Goal: Task Accomplishment & Management: Manage account settings

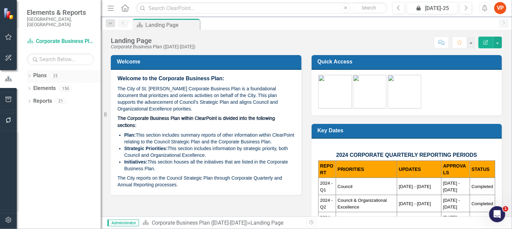
click at [35, 72] on link "Plans" at bounding box center [39, 76] width 13 height 8
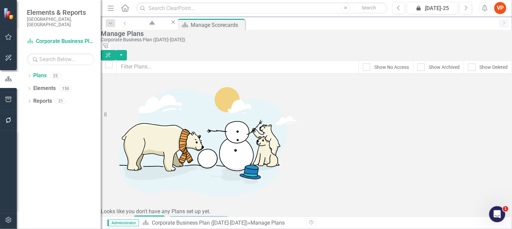
click at [26, 71] on div "Dropdown Plans 25 Corporate Business Plan (2022-2025) Dropdown Long Range Plann…" at bounding box center [59, 149] width 84 height 159
click at [30, 75] on icon "Dropdown" at bounding box center [29, 77] width 5 height 4
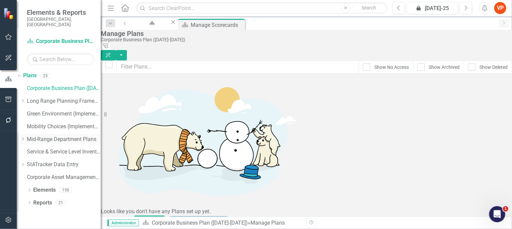
click at [25, 137] on icon "Dropdown" at bounding box center [22, 139] width 5 height 4
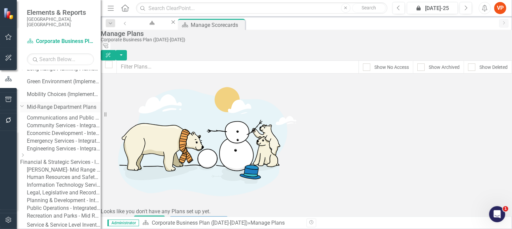
scroll to position [45, 0]
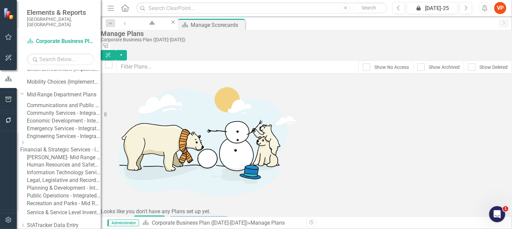
click at [56, 184] on link "Legal, Legislative and Records Services - Integrated Business Plan" at bounding box center [64, 181] width 74 height 8
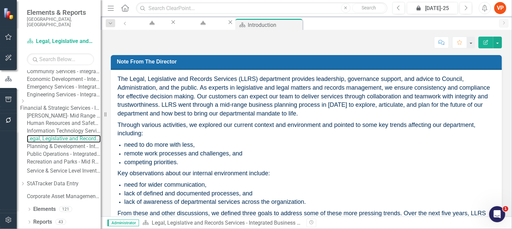
scroll to position [141, 0]
click at [42, 209] on link "Elements" at bounding box center [44, 209] width 22 height 8
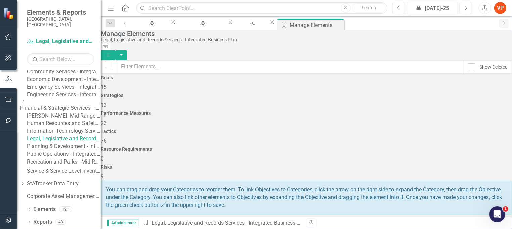
click at [212, 101] on div "Strategies 13" at bounding box center [306, 101] width 411 height 16
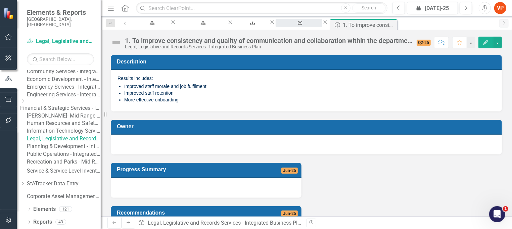
click at [316, 25] on div "Manage Elements" at bounding box center [299, 29] width 34 height 8
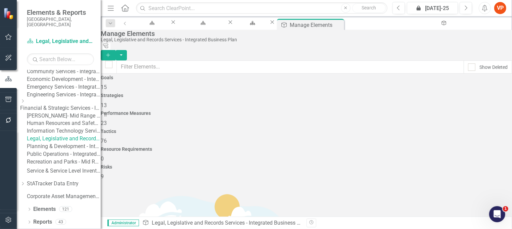
click at [107, 138] on span "76" at bounding box center [104, 141] width 6 height 6
checkbox input "false"
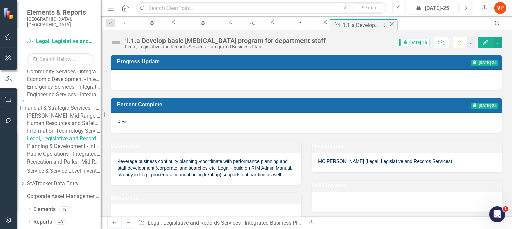
click at [390, 24] on icon at bounding box center [392, 24] width 4 height 4
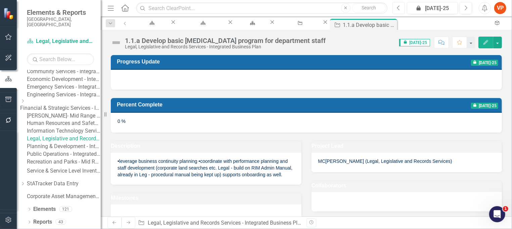
click at [399, 8] on icon "Previous" at bounding box center [399, 8] width 4 height 6
click at [41, 221] on link "Reports" at bounding box center [42, 222] width 19 height 8
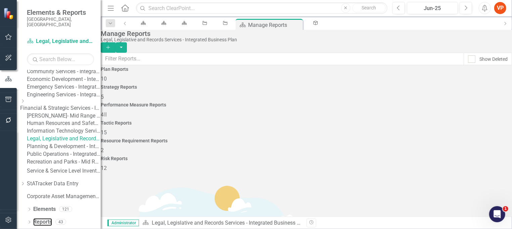
scroll to position [116, 0]
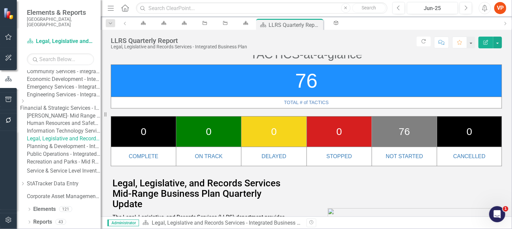
scroll to position [141, 0]
click at [29, 208] on icon "Dropdown" at bounding box center [29, 210] width 5 height 4
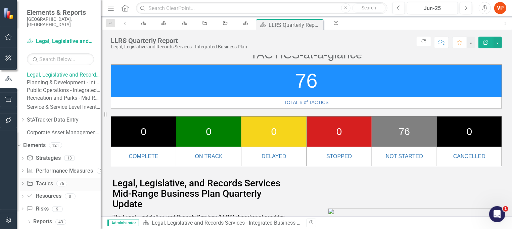
scroll to position [204, 0]
click at [57, 156] on link "Strategy Strategies" at bounding box center [44, 158] width 34 height 8
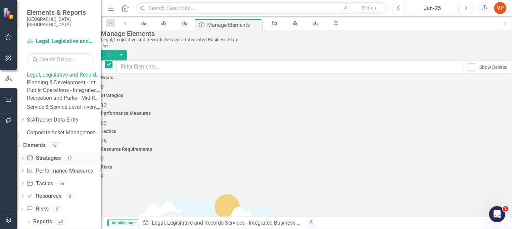
checkbox input "false"
click at [25, 158] on icon "Dropdown" at bounding box center [22, 159] width 5 height 4
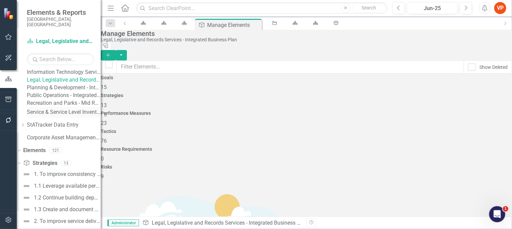
scroll to position [133, 0]
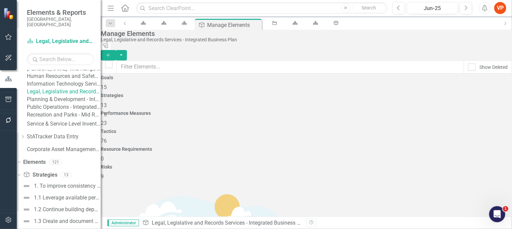
click at [47, 96] on link "Legal, Legislative and Records Services - Integrated Business Plan" at bounding box center [64, 92] width 74 height 8
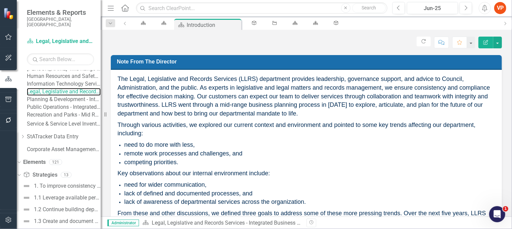
scroll to position [178, 0]
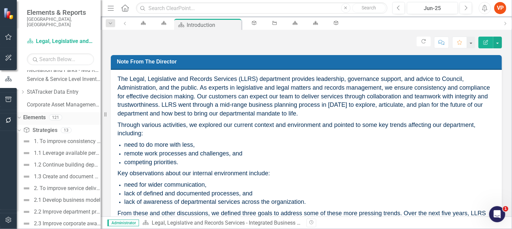
click at [43, 122] on link "Elements" at bounding box center [34, 118] width 22 height 8
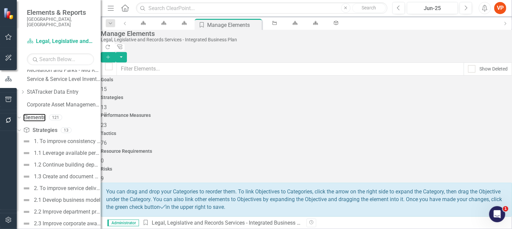
scroll to position [89, 0]
click at [20, 131] on icon at bounding box center [18, 131] width 3 height 2
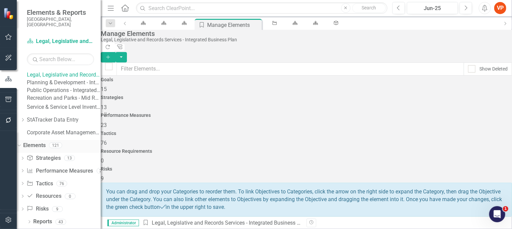
scroll to position [204, 0]
click at [25, 182] on icon "Dropdown" at bounding box center [22, 184] width 5 height 4
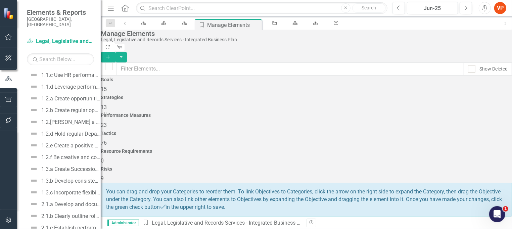
scroll to position [249, 0]
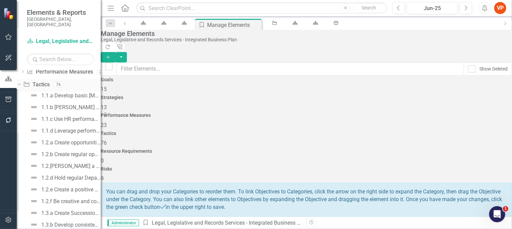
click at [20, 87] on icon "Dropdown" at bounding box center [18, 84] width 4 height 5
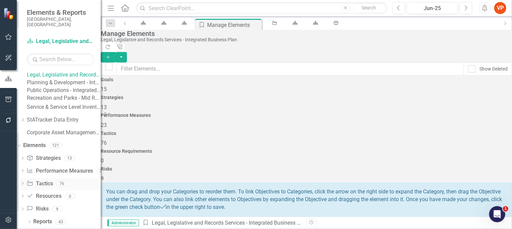
scroll to position [204, 0]
click at [35, 181] on div "Dropdown Tactic Tactics 76" at bounding box center [60, 184] width 81 height 13
click at [43, 144] on link "Elements" at bounding box center [34, 146] width 22 height 8
click at [20, 146] on icon "Dropdown" at bounding box center [18, 145] width 4 height 5
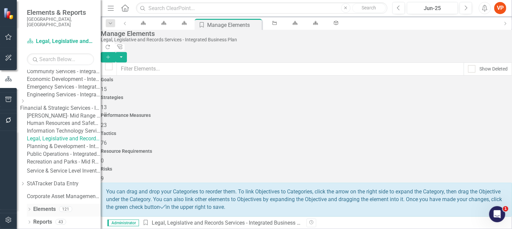
scroll to position [141, 0]
click at [29, 221] on icon "Dropdown" at bounding box center [29, 223] width 5 height 4
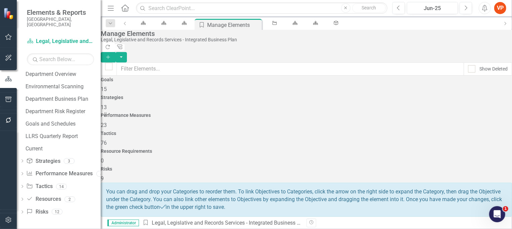
scroll to position [324, 0]
click at [25, 160] on icon "Dropdown" at bounding box center [22, 162] width 5 height 4
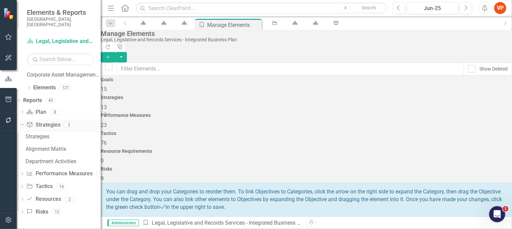
scroll to position [262, 0]
click at [25, 187] on icon "Dropdown" at bounding box center [22, 187] width 5 height 4
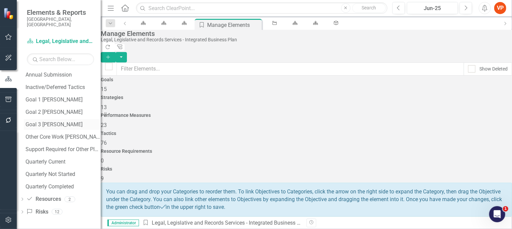
scroll to position [399, 0]
click at [51, 159] on div "Quarterly Current" at bounding box center [63, 162] width 75 height 6
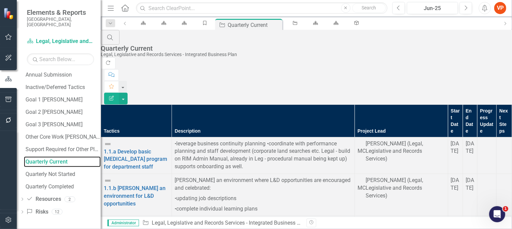
scroll to position [337, 0]
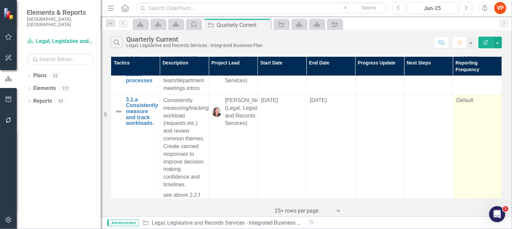
scroll to position [1656, 0]
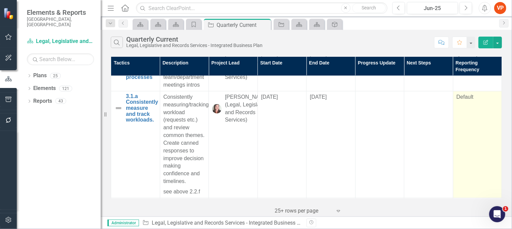
click at [477, 137] on td "Default" at bounding box center [477, 144] width 49 height 107
click at [464, 101] on div "Default" at bounding box center [478, 97] width 42 height 8
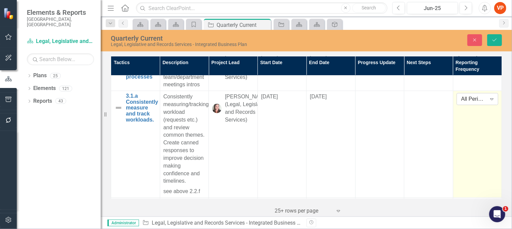
click at [477, 103] on div "All Periods" at bounding box center [473, 99] width 25 height 8
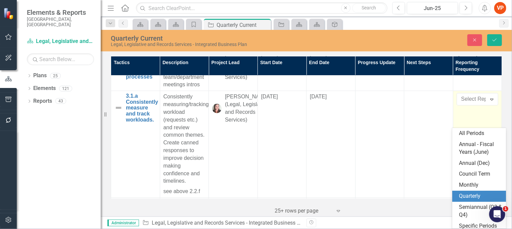
click at [477, 194] on div "Quarterly" at bounding box center [480, 196] width 43 height 8
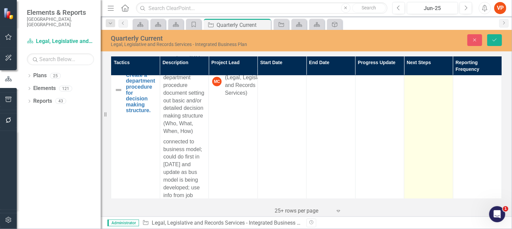
scroll to position [1790, 0]
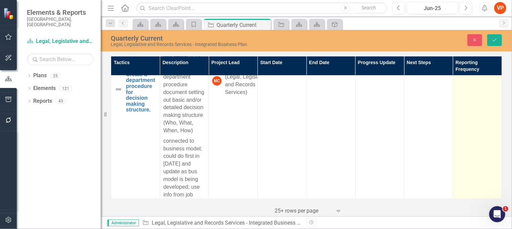
click at [465, 123] on td "Default" at bounding box center [477, 158] width 49 height 191
click at [486, 77] on div "Expand" at bounding box center [492, 71] width 12 height 11
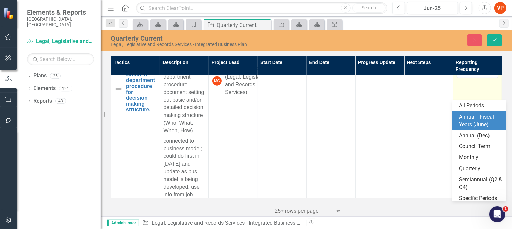
scroll to position [10, 0]
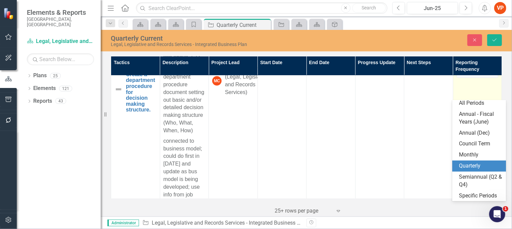
click at [482, 162] on div "Quarterly" at bounding box center [480, 166] width 43 height 8
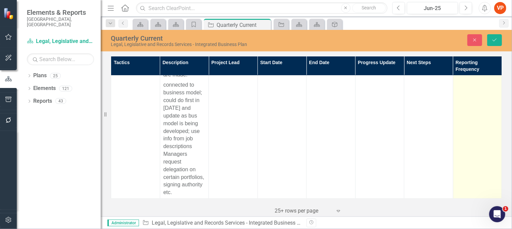
scroll to position [1969, 0]
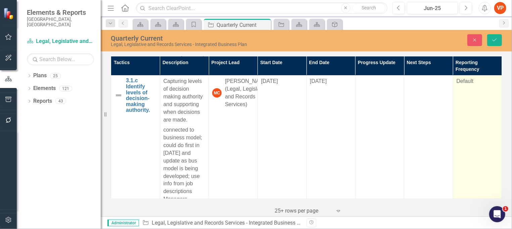
click at [473, 129] on td "Default" at bounding box center [477, 160] width 49 height 168
click at [476, 102] on td "Default" at bounding box center [477, 160] width 49 height 168
click at [488, 86] on icon "Expand" at bounding box center [491, 83] width 7 height 5
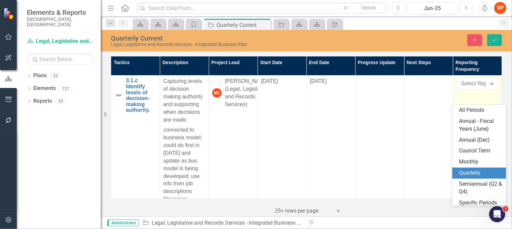
click at [478, 169] on div "Quarterly" at bounding box center [480, 173] width 43 height 8
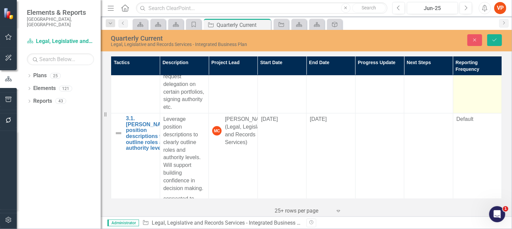
scroll to position [2149, 0]
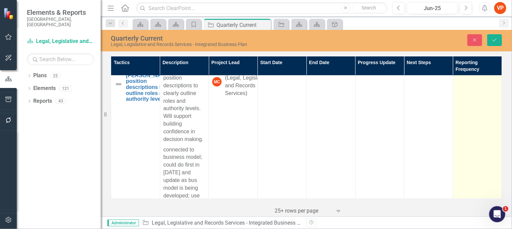
click at [470, 140] on td "Default" at bounding box center [477, 163] width 49 height 199
click at [488, 75] on icon "Expand" at bounding box center [491, 72] width 7 height 5
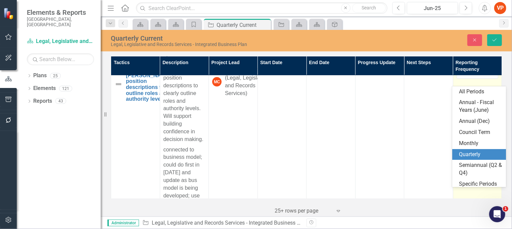
click at [472, 154] on div "Quarterly" at bounding box center [480, 155] width 43 height 8
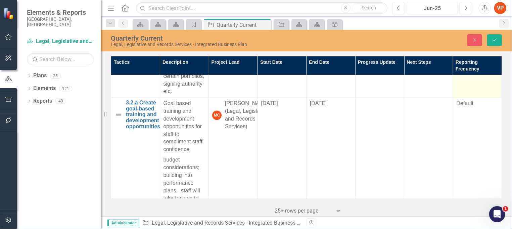
scroll to position [2328, 0]
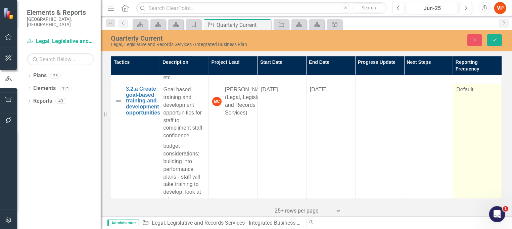
click at [470, 143] on td "Default" at bounding box center [477, 149] width 49 height 130
click at [488, 94] on icon "Expand" at bounding box center [491, 92] width 7 height 5
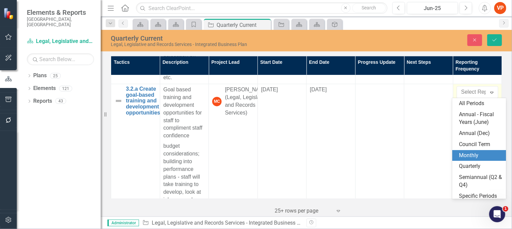
click at [482, 160] on div "Monthly" at bounding box center [479, 155] width 54 height 11
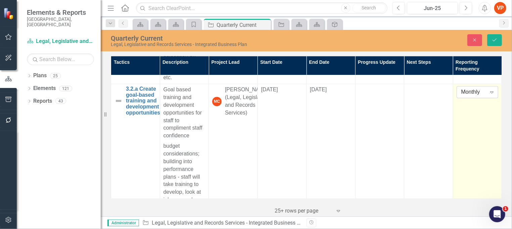
click at [471, 89] on div "Monthly" at bounding box center [473, 93] width 25 height 8
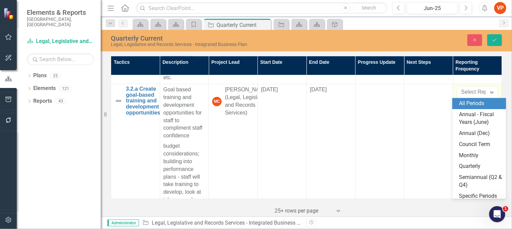
scroll to position [10, 0]
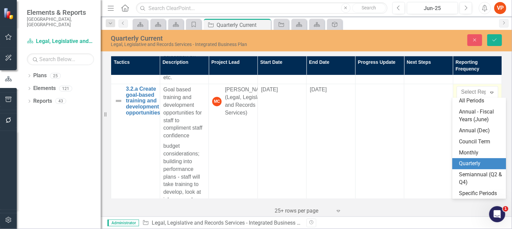
click at [479, 160] on div "Quarterly" at bounding box center [480, 164] width 43 height 8
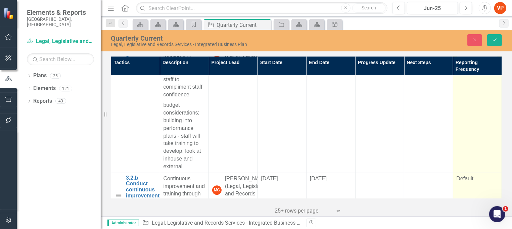
scroll to position [2462, 0]
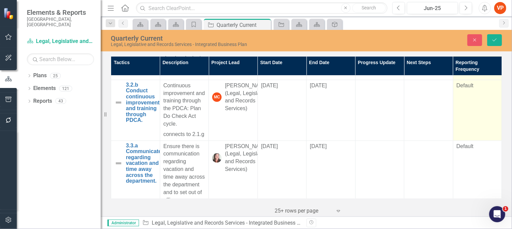
click at [469, 107] on td "Default" at bounding box center [477, 110] width 49 height 61
click at [488, 85] on icon "Expand" at bounding box center [491, 87] width 7 height 5
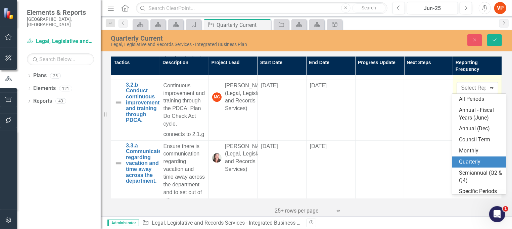
click at [476, 159] on div "Quarterly" at bounding box center [480, 162] width 43 height 8
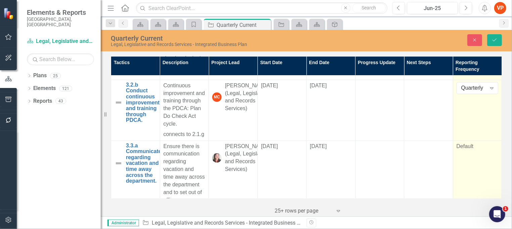
click at [478, 148] on div "Default" at bounding box center [478, 147] width 42 height 8
click at [488, 148] on icon "Expand" at bounding box center [491, 148] width 7 height 5
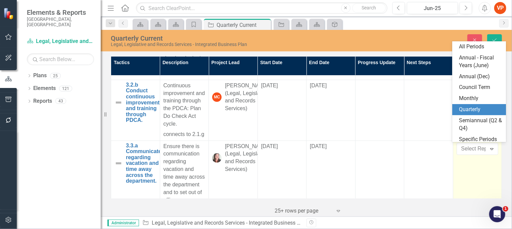
click at [471, 109] on div "Quarterly" at bounding box center [480, 110] width 43 height 8
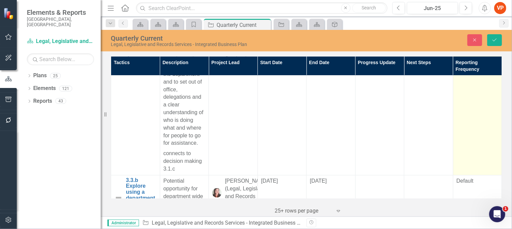
scroll to position [2596, 0]
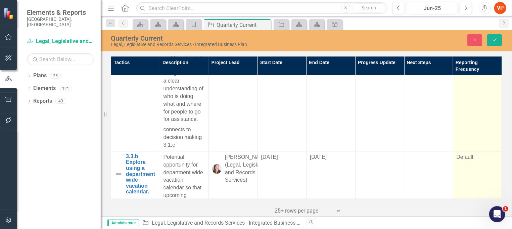
click at [470, 161] on div "Default" at bounding box center [478, 157] width 42 height 8
click at [478, 163] on div "All Periods" at bounding box center [473, 159] width 25 height 8
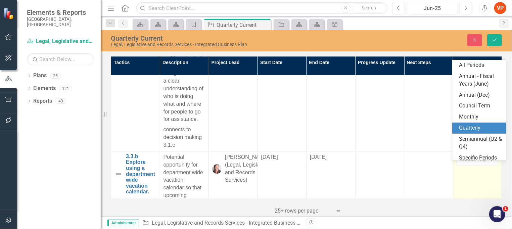
click at [473, 128] on div "Quarterly" at bounding box center [480, 128] width 43 height 8
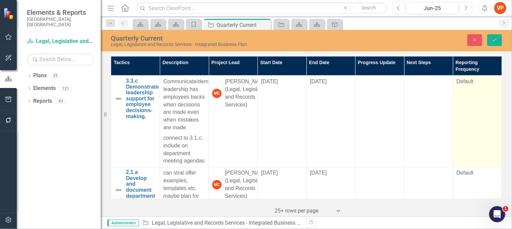
scroll to position [2820, 0]
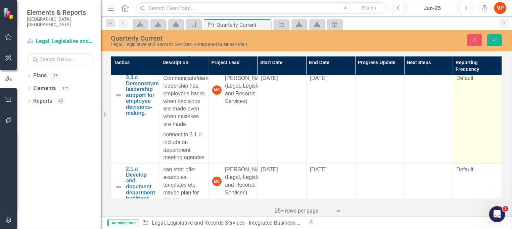
click at [473, 122] on td "Default" at bounding box center [477, 118] width 49 height 91
click at [470, 85] on div "All Periods" at bounding box center [473, 81] width 25 height 8
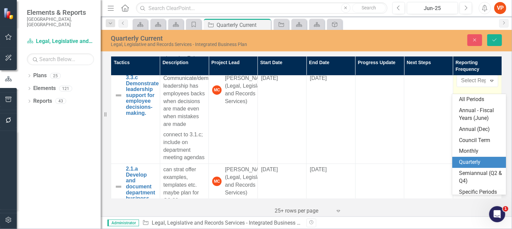
click at [477, 161] on div "Quarterly" at bounding box center [480, 162] width 43 height 8
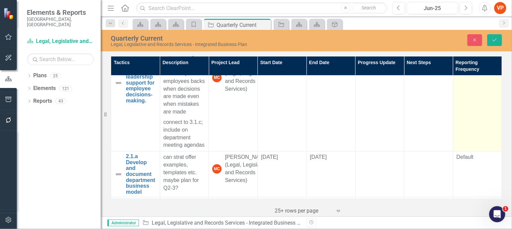
scroll to position [2865, 0]
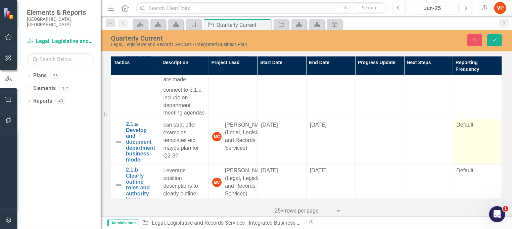
click at [470, 150] on td "Default" at bounding box center [477, 142] width 49 height 46
click at [473, 131] on div "All Periods" at bounding box center [473, 128] width 25 height 8
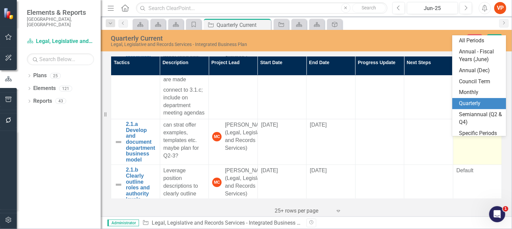
click at [474, 106] on div "Quarterly" at bounding box center [480, 104] width 43 height 8
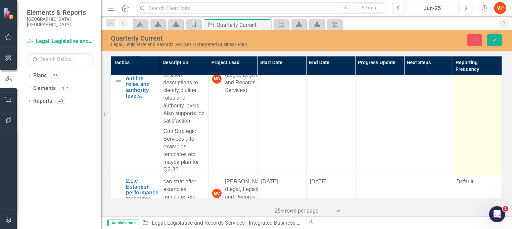
scroll to position [2954, 0]
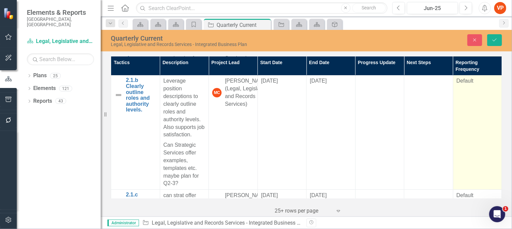
click at [469, 119] on td "Default" at bounding box center [477, 132] width 49 height 114
click at [470, 87] on div "All Periods" at bounding box center [473, 84] width 25 height 8
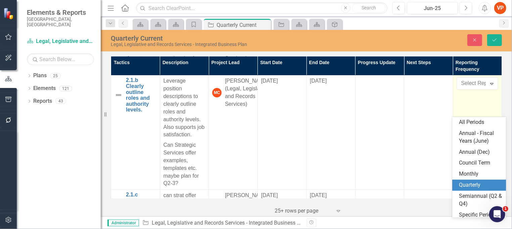
click at [476, 182] on div "Quarterly" at bounding box center [480, 185] width 43 height 8
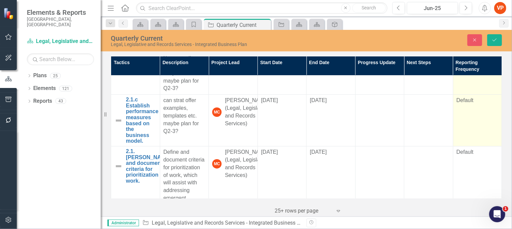
scroll to position [3089, 0]
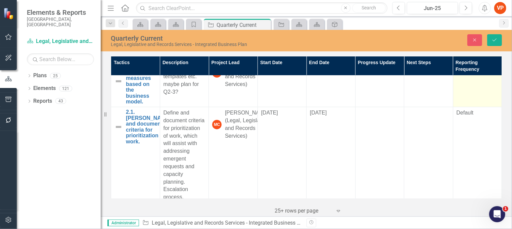
click at [475, 107] on td "Default" at bounding box center [477, 81] width 49 height 52
click at [474, 67] on div "All Periods" at bounding box center [473, 64] width 25 height 8
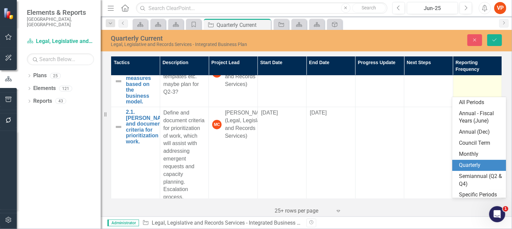
click at [475, 165] on div "Quarterly" at bounding box center [480, 165] width 43 height 8
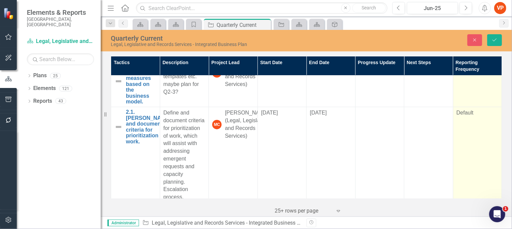
click at [473, 117] on div "Default" at bounding box center [478, 113] width 42 height 8
click at [471, 119] on div "All Periods" at bounding box center [473, 115] width 25 height 8
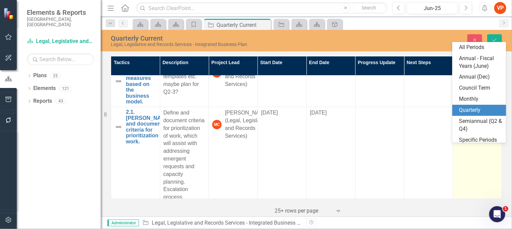
click at [469, 109] on div "Quarterly" at bounding box center [480, 110] width 43 height 8
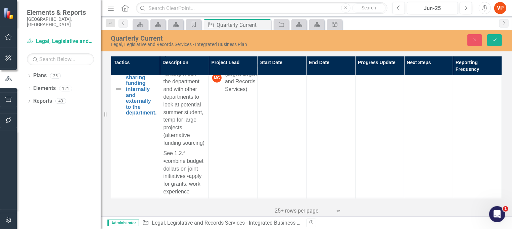
scroll to position [3312, 0]
click at [469, 109] on td "Default" at bounding box center [477, 127] width 49 height 137
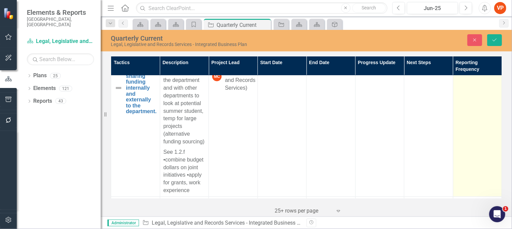
click at [469, 71] on div "All Periods" at bounding box center [473, 67] width 25 height 8
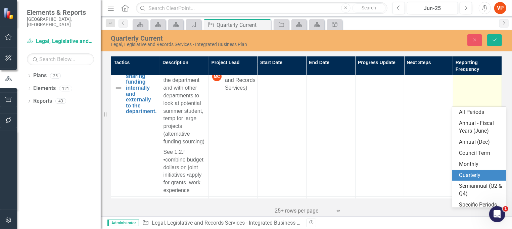
click at [475, 176] on div "Quarterly" at bounding box center [480, 176] width 43 height 8
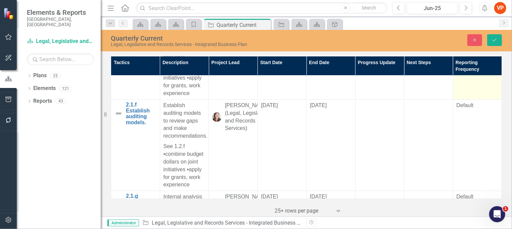
scroll to position [3447, 0]
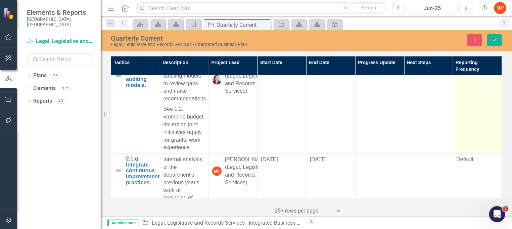
click at [464, 72] on div "Default" at bounding box center [478, 68] width 42 height 8
click at [469, 75] on div "All Periods" at bounding box center [473, 71] width 25 height 8
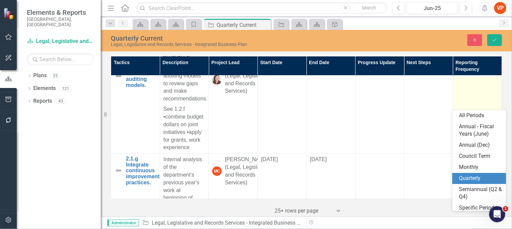
click at [480, 176] on div "Quarterly" at bounding box center [480, 179] width 43 height 8
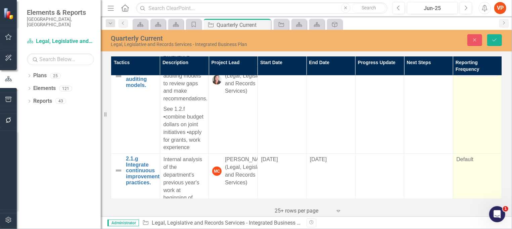
click at [464, 164] on div "Default" at bounding box center [478, 160] width 42 height 8
click at [467, 166] on div "All Periods" at bounding box center [473, 162] width 25 height 8
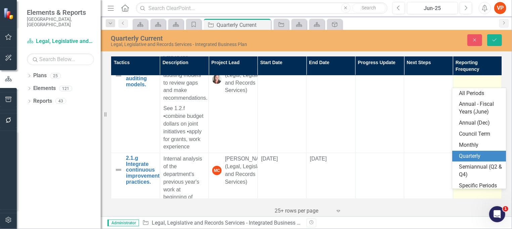
click at [480, 154] on div "Quarterly" at bounding box center [480, 156] width 43 height 8
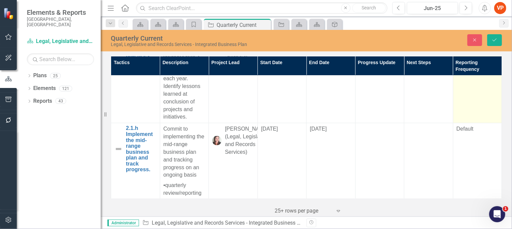
scroll to position [3582, 0]
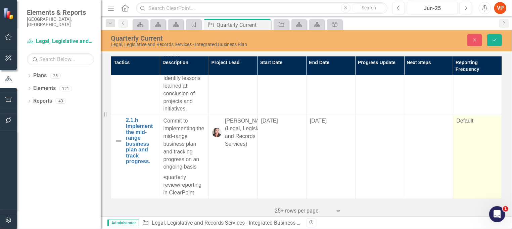
click at [467, 125] on div "Default" at bounding box center [478, 121] width 42 height 8
click at [468, 127] on div "All Periods" at bounding box center [473, 124] width 25 height 8
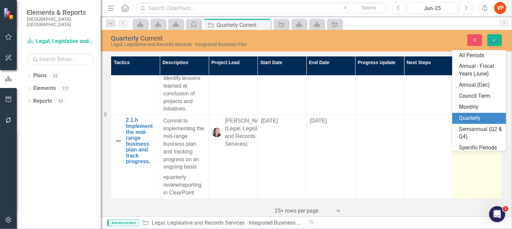
click at [473, 119] on div "Quarterly" at bounding box center [480, 118] width 43 height 8
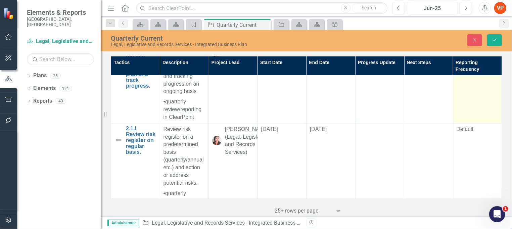
scroll to position [3671, 0]
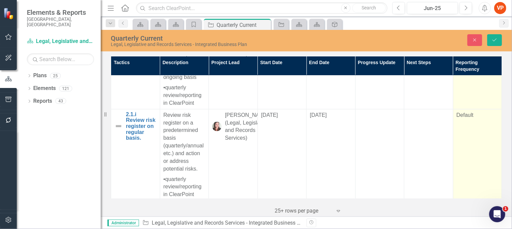
click at [461, 119] on div "Default" at bounding box center [478, 115] width 42 height 8
drag, startPoint x: 467, startPoint y: 149, endPoint x: 469, endPoint y: 158, distance: 9.2
click at [467, 121] on div "All Periods" at bounding box center [473, 117] width 25 height 8
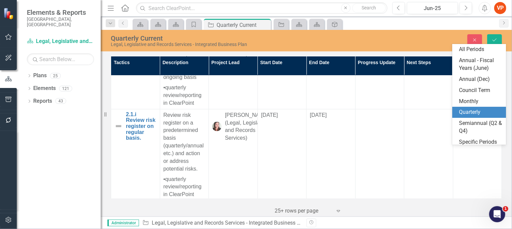
click at [474, 111] on div "Quarterly" at bounding box center [480, 112] width 43 height 8
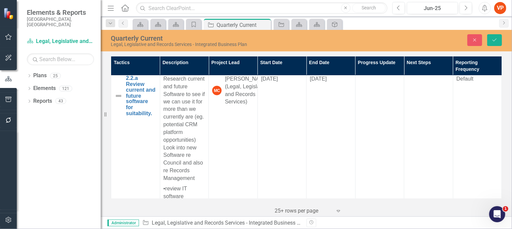
scroll to position [3806, 0]
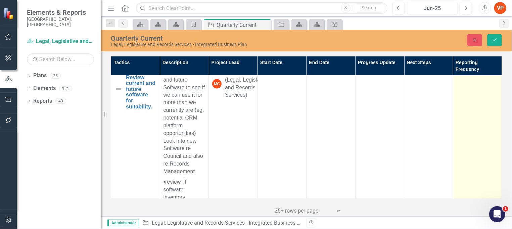
click at [465, 76] on div "Default" at bounding box center [478, 72] width 42 height 8
click at [464, 79] on div "All Periods" at bounding box center [473, 75] width 25 height 8
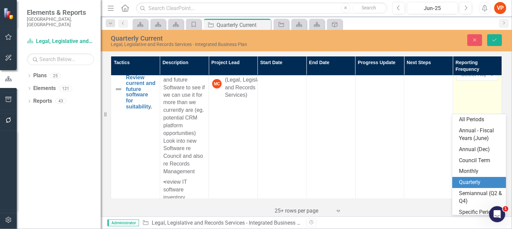
click at [470, 177] on div "Quarterly" at bounding box center [479, 182] width 54 height 11
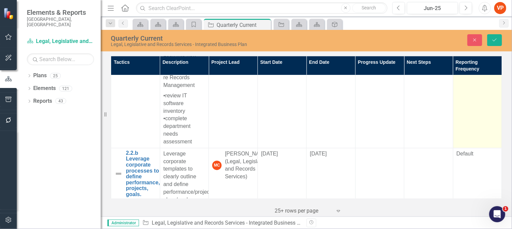
scroll to position [3940, 0]
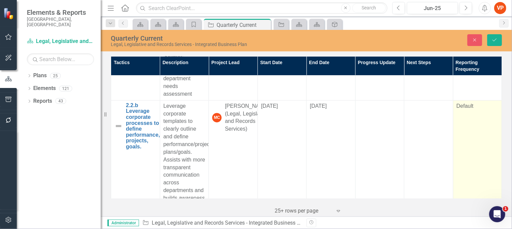
click at [462, 110] on div "Default" at bounding box center [478, 106] width 42 height 8
drag, startPoint x: 464, startPoint y: 141, endPoint x: 469, endPoint y: 156, distance: 15.5
click at [464, 112] on div "All Periods" at bounding box center [473, 108] width 25 height 8
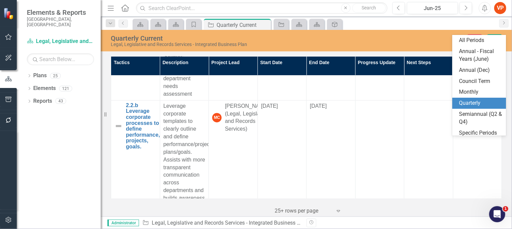
click at [472, 101] on div "Quarterly" at bounding box center [480, 103] width 43 height 8
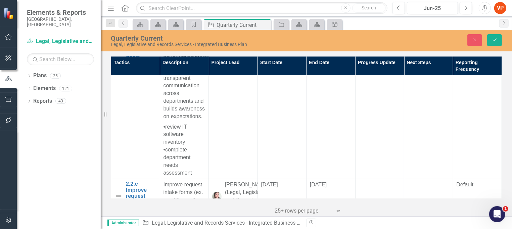
scroll to position [4119, 0]
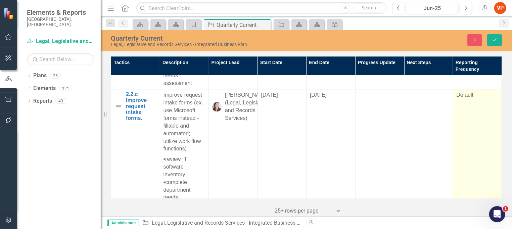
click at [467, 133] on td "Default" at bounding box center [477, 150] width 49 height 122
click at [467, 99] on div "Default" at bounding box center [478, 95] width 42 height 8
click at [466, 99] on div "Default" at bounding box center [478, 95] width 42 height 8
click at [467, 101] on div "All Periods" at bounding box center [473, 98] width 25 height 8
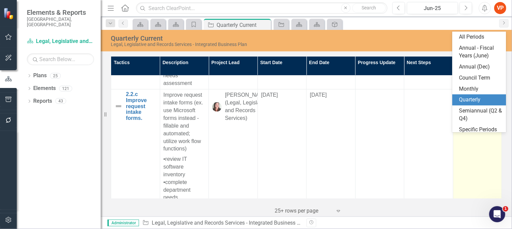
click at [472, 100] on div "Quarterly" at bounding box center [480, 100] width 43 height 8
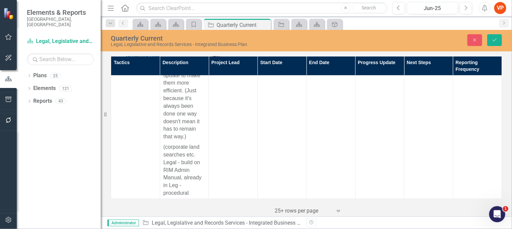
scroll to position [4298, 0]
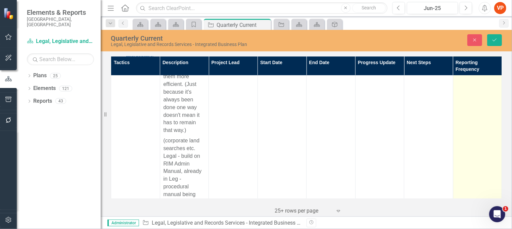
click at [462, 42] on div "Default" at bounding box center [478, 39] width 42 height 8
click at [462, 45] on div "All Periods" at bounding box center [473, 41] width 25 height 8
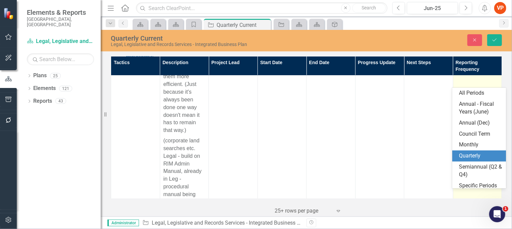
click at [470, 153] on div "Quarterly" at bounding box center [480, 156] width 43 height 8
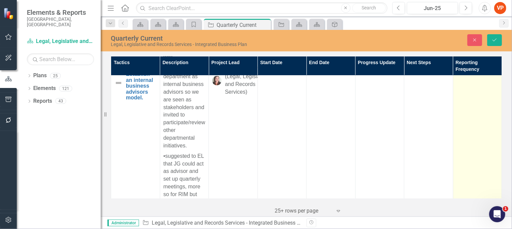
scroll to position [4477, 0]
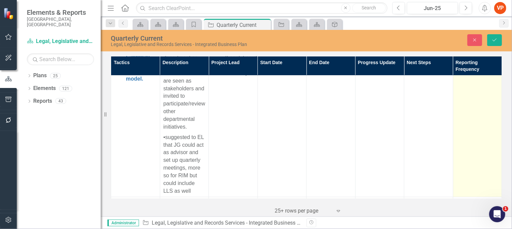
click at [463, 54] on div "Default" at bounding box center [478, 50] width 42 height 8
click at [468, 56] on div "All Periods" at bounding box center [473, 53] width 25 height 8
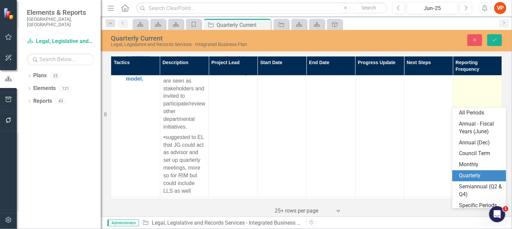
click at [470, 172] on div "Quarterly" at bounding box center [480, 176] width 43 height 8
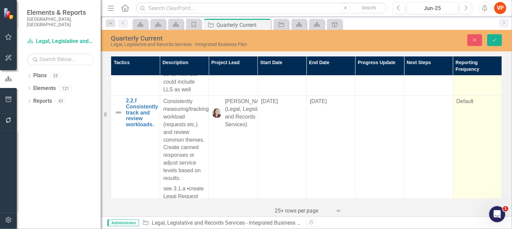
scroll to position [4611, 0]
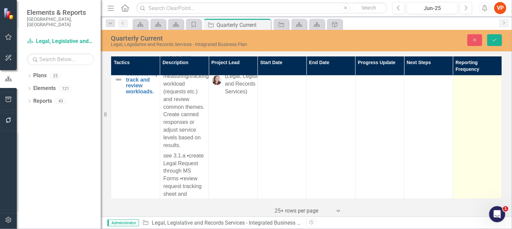
click at [462, 113] on td "Default" at bounding box center [477, 139] width 49 height 153
click at [465, 75] on div "All Periods" at bounding box center [473, 71] width 25 height 8
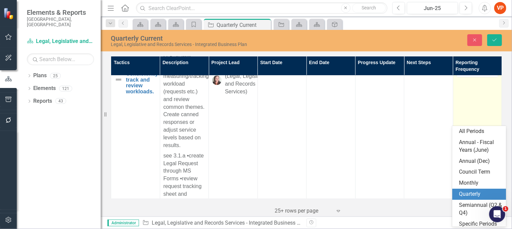
click at [475, 195] on div "Quarterly" at bounding box center [480, 194] width 43 height 8
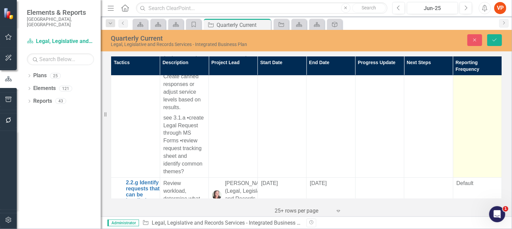
scroll to position [4701, 0]
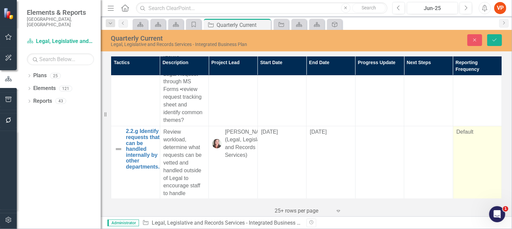
click at [464, 136] on div "Default" at bounding box center [478, 132] width 42 height 8
click at [466, 138] on div "All Periods" at bounding box center [473, 135] width 25 height 8
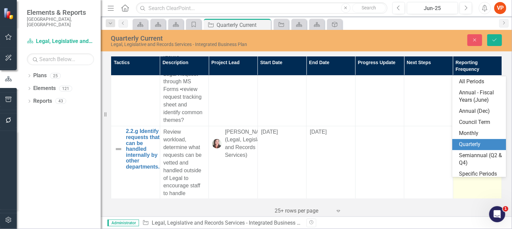
click at [468, 144] on div "Quarterly" at bounding box center [480, 145] width 43 height 8
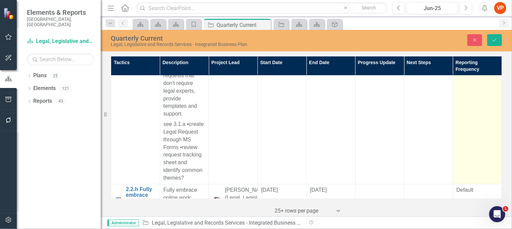
scroll to position [4880, 0]
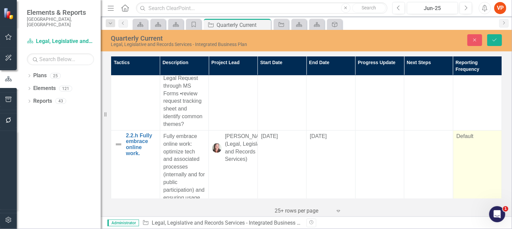
click at [461, 140] on div "Default" at bounding box center [478, 137] width 42 height 8
click at [463, 143] on div "All Periods" at bounding box center [473, 139] width 25 height 8
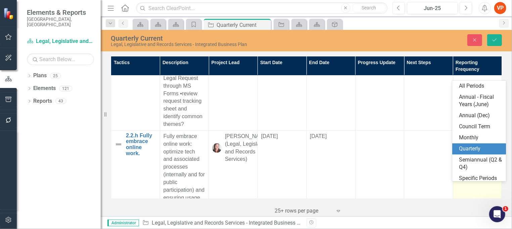
click at [472, 149] on div "Quarterly" at bounding box center [480, 149] width 43 height 8
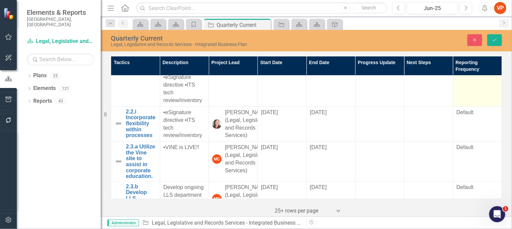
scroll to position [5014, 0]
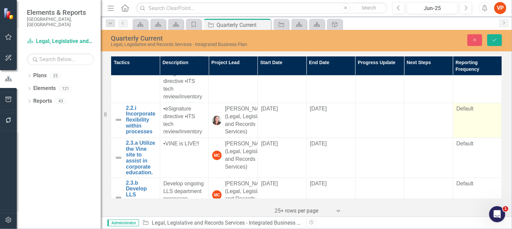
click at [465, 138] on td "Default" at bounding box center [477, 120] width 49 height 35
click at [464, 113] on div "Default" at bounding box center [478, 109] width 42 height 8
click at [464, 115] on div "All Periods" at bounding box center [473, 111] width 25 height 8
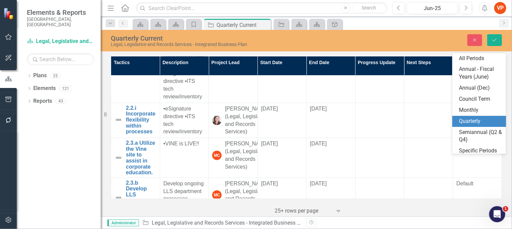
click at [469, 120] on div "Quarterly" at bounding box center [480, 122] width 43 height 8
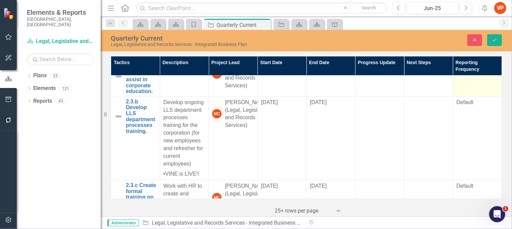
scroll to position [5104, 0]
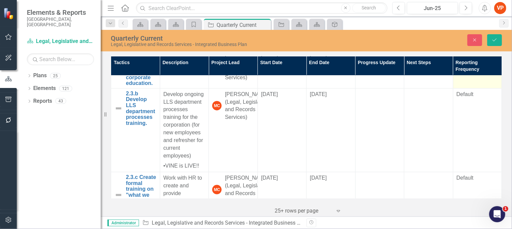
click at [463, 58] on div "Default" at bounding box center [478, 55] width 42 height 8
click at [463, 61] on div "All Periods" at bounding box center [473, 57] width 25 height 8
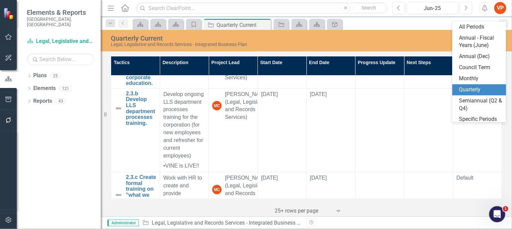
click at [469, 90] on div "Quarterly" at bounding box center [480, 90] width 43 height 8
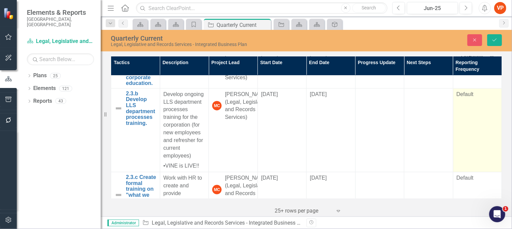
click at [462, 98] on div "Default" at bounding box center [478, 95] width 42 height 8
click at [464, 100] on div "All Periods" at bounding box center [473, 97] width 25 height 8
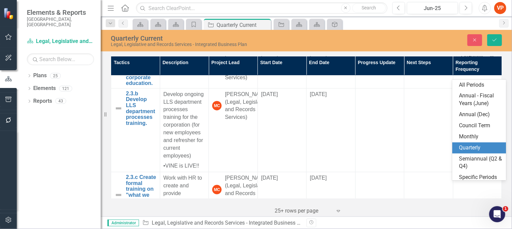
click at [468, 147] on div "Quarterly" at bounding box center [480, 148] width 43 height 8
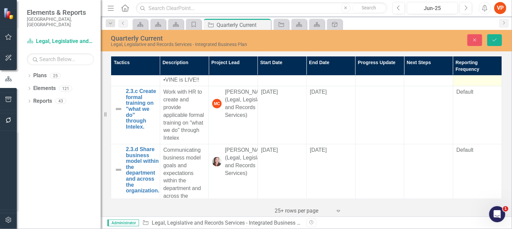
scroll to position [5193, 0]
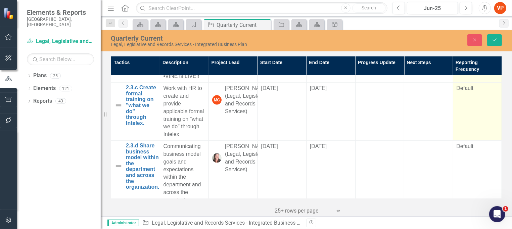
click at [459, 92] on div "Default" at bounding box center [478, 89] width 42 height 8
click at [465, 95] on div "All Periods" at bounding box center [473, 91] width 25 height 8
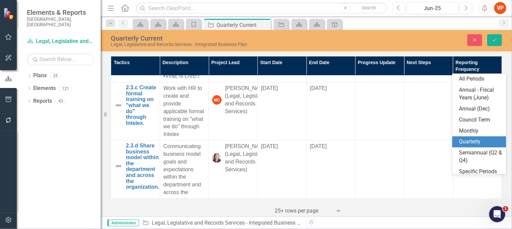
click at [469, 143] on div "Quarterly" at bounding box center [480, 142] width 43 height 8
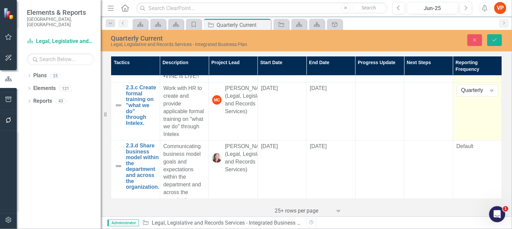
scroll to position [5283, 0]
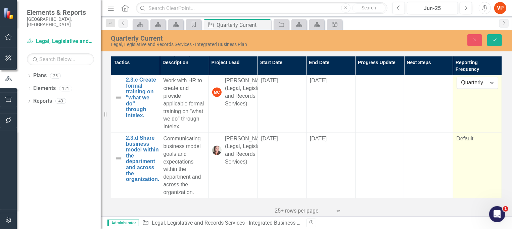
click at [461, 143] on div "Default" at bounding box center [478, 139] width 42 height 8
click at [461, 144] on div "All Periods Expand" at bounding box center [478, 141] width 42 height 12
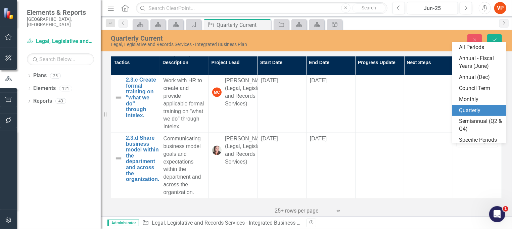
click at [473, 110] on div "Quarterly" at bounding box center [480, 111] width 43 height 8
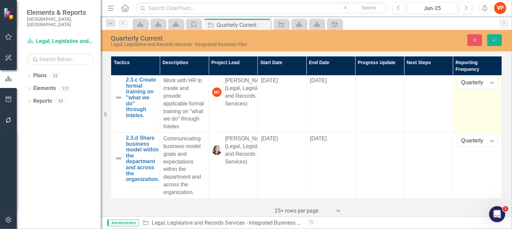
scroll to position [5291, 0]
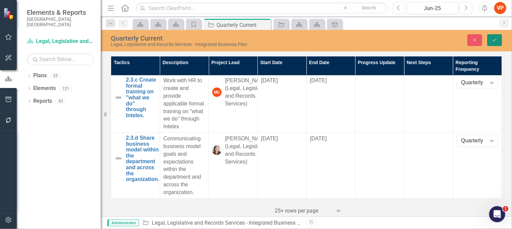
click at [501, 39] on button "Save" at bounding box center [494, 40] width 15 height 12
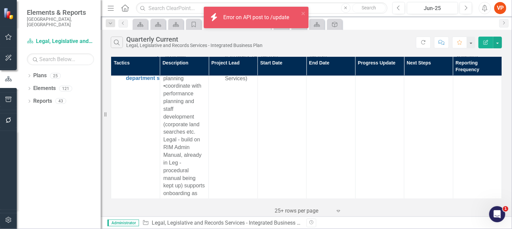
scroll to position [0, 0]
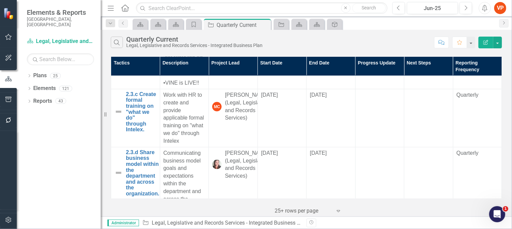
scroll to position [5291, 0]
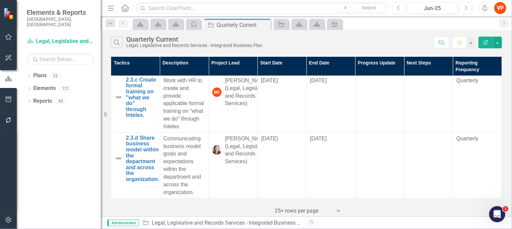
click at [282, 208] on div at bounding box center [303, 210] width 57 height 9
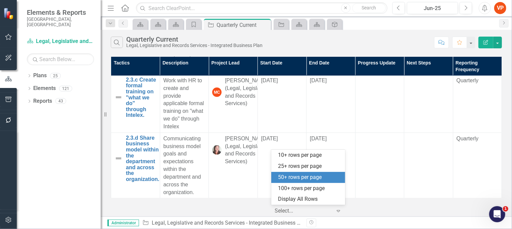
click at [297, 178] on div "50+ rows per page" at bounding box center [309, 178] width 63 height 8
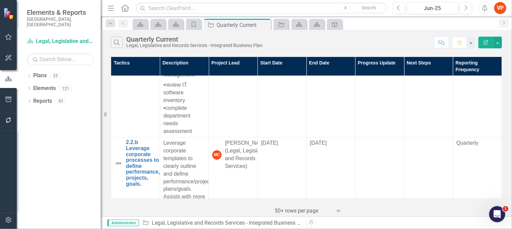
scroll to position [0, 0]
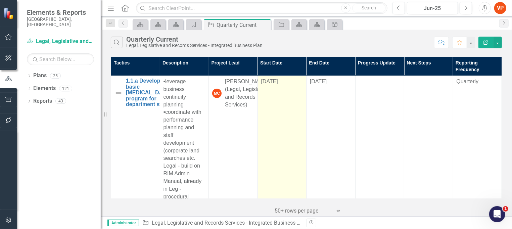
click at [280, 142] on td "[DATE]" at bounding box center [282, 155] width 49 height 158
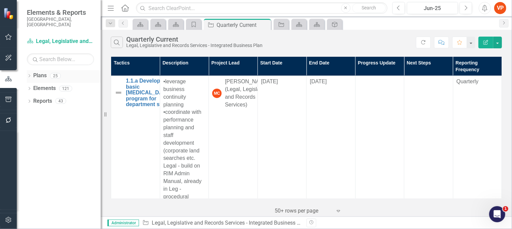
click at [31, 75] on icon "Dropdown" at bounding box center [29, 77] width 5 height 4
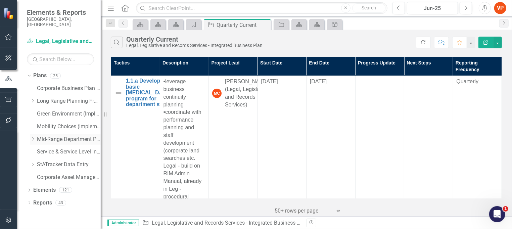
click at [31, 137] on icon "Dropdown" at bounding box center [32, 139] width 5 height 4
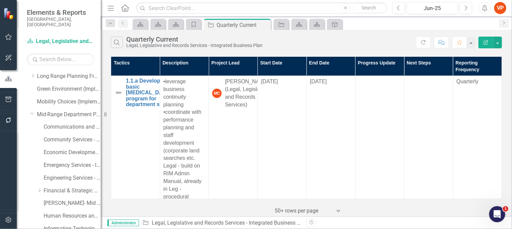
scroll to position [45, 0]
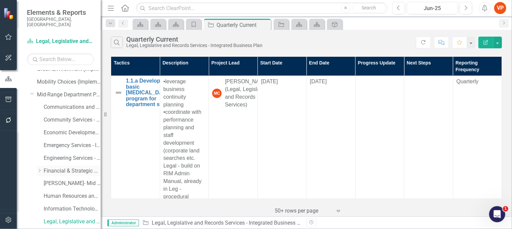
click at [60, 167] on link "Financial & Strategic Services - Integrated Business Plan" at bounding box center [72, 171] width 57 height 8
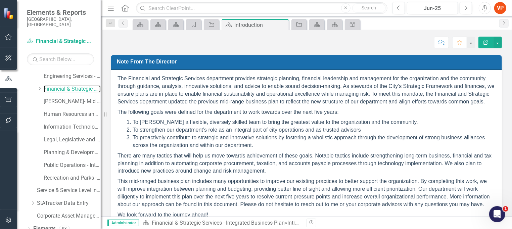
scroll to position [141, 0]
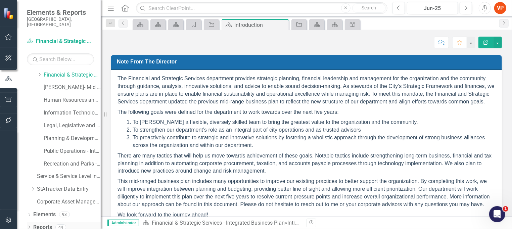
click at [30, 226] on icon at bounding box center [30, 227] width 2 height 3
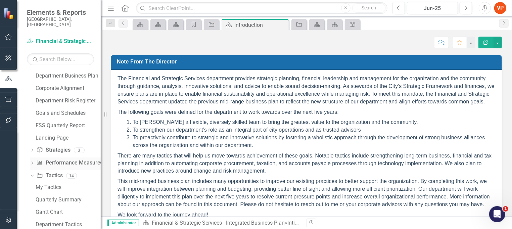
scroll to position [365, 0]
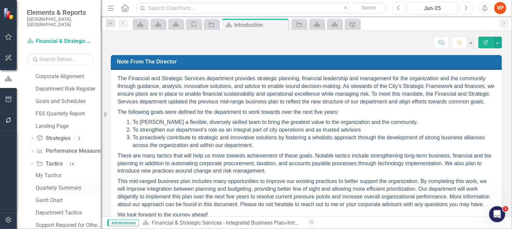
click at [62, 185] on div "Quarterly Summary" at bounding box center [68, 188] width 65 height 6
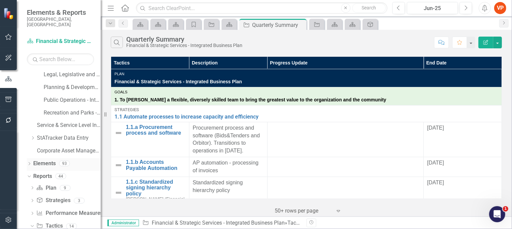
scroll to position [224, 0]
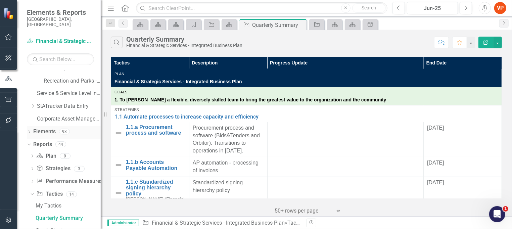
click at [38, 128] on link "Elements" at bounding box center [44, 132] width 22 height 8
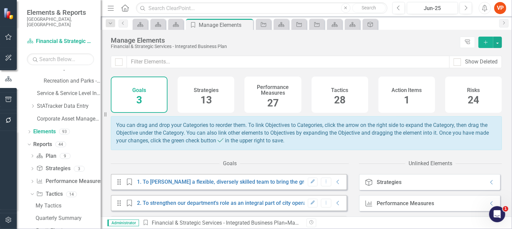
click at [334, 99] on span "28" at bounding box center [339, 100] width 11 height 12
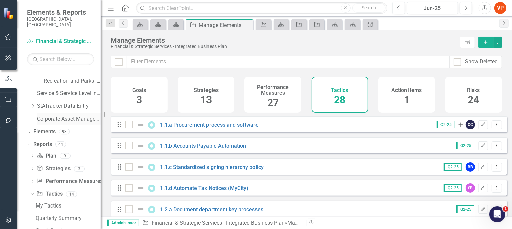
scroll to position [134, 0]
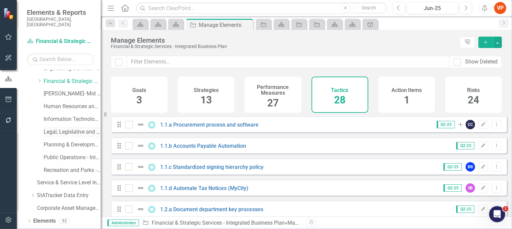
click at [51, 128] on link "Legal, Legislative and Records Services - Integrated Business Plan" at bounding box center [72, 132] width 57 height 8
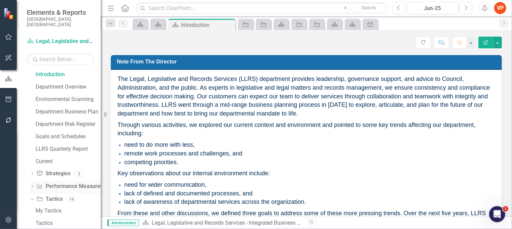
scroll to position [269, 0]
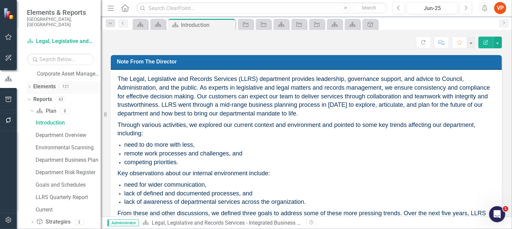
click at [30, 86] on icon "Dropdown" at bounding box center [29, 88] width 5 height 4
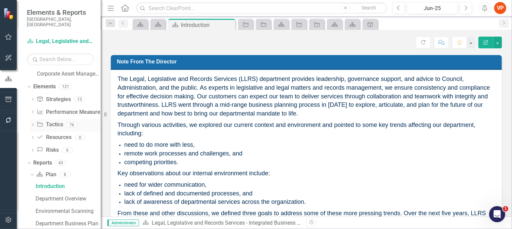
click at [56, 121] on link "Tactic Tactics" at bounding box center [50, 125] width 26 height 8
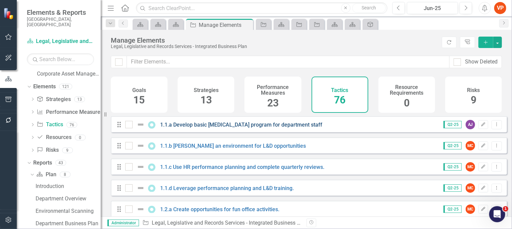
click at [195, 128] on link "1.1.a Develop basic [MEDICAL_DATA] program for department staff" at bounding box center [241, 125] width 162 height 6
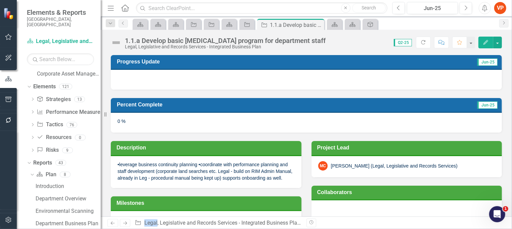
click at [13, 119] on button "button" at bounding box center [8, 120] width 15 height 14
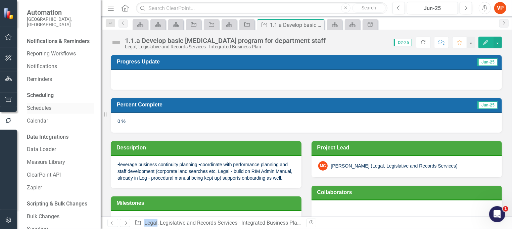
click at [51, 111] on link "Schedules" at bounding box center [60, 108] width 67 height 8
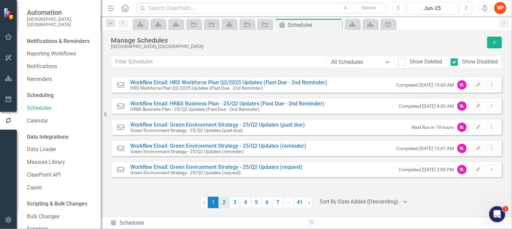
click at [225, 200] on link "2" at bounding box center [224, 202] width 11 height 11
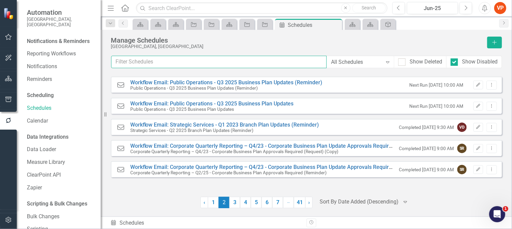
click at [155, 60] on input "text" at bounding box center [219, 62] width 216 height 12
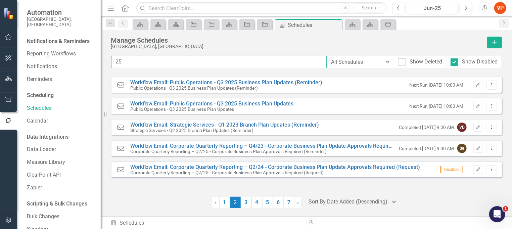
drag, startPoint x: 134, startPoint y: 62, endPoint x: 101, endPoint y: 56, distance: 33.5
click at [101, 56] on div "Automation City of [GEOGRAPHIC_DATA][PERSON_NAME][GEOGRAPHIC_DATA] Notification…" at bounding box center [256, 114] width 512 height 229
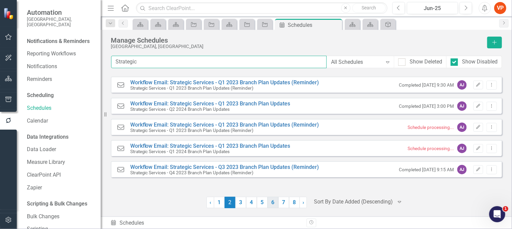
type input "Strategic"
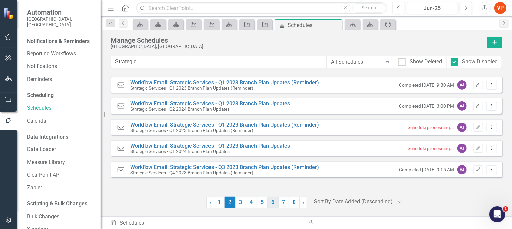
click at [275, 204] on link "6" at bounding box center [273, 202] width 11 height 11
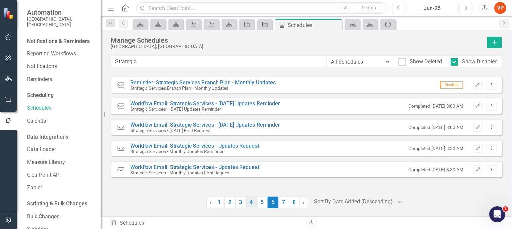
click at [249, 206] on link "4" at bounding box center [251, 202] width 11 height 11
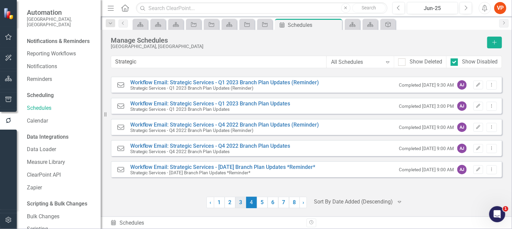
click at [244, 204] on link "3" at bounding box center [240, 202] width 11 height 11
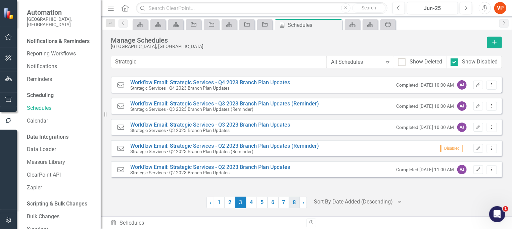
click at [291, 205] on link "8" at bounding box center [294, 202] width 11 height 11
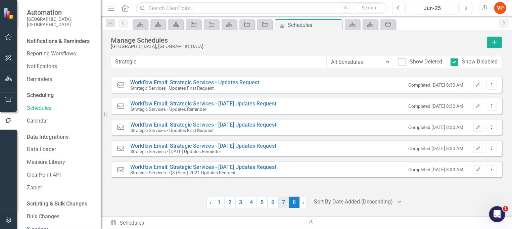
click at [282, 203] on link "7" at bounding box center [283, 202] width 11 height 11
click at [274, 204] on link "6" at bounding box center [273, 202] width 11 height 11
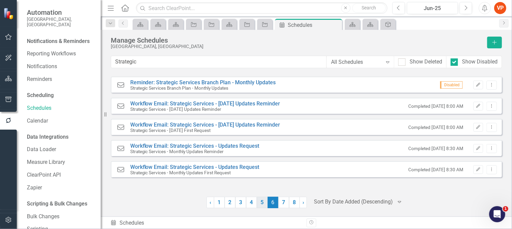
click at [257, 204] on link "5" at bounding box center [262, 202] width 11 height 11
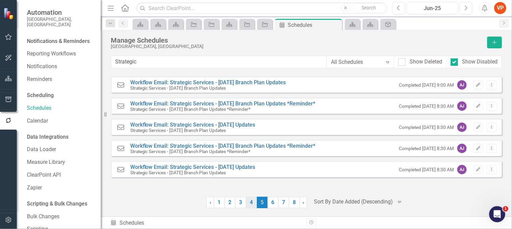
click at [249, 204] on link "4" at bounding box center [251, 202] width 11 height 11
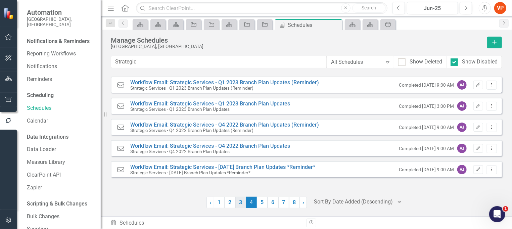
click at [238, 203] on link "3" at bounding box center [240, 202] width 11 height 11
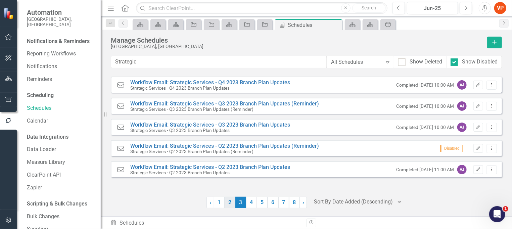
click at [230, 202] on link "2" at bounding box center [230, 202] width 11 height 11
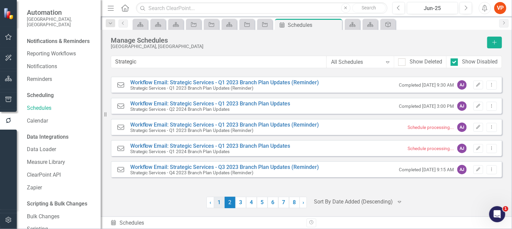
click at [219, 202] on link "1" at bounding box center [219, 202] width 11 height 11
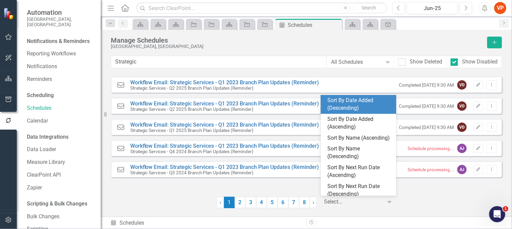
click at [340, 203] on div at bounding box center [353, 201] width 59 height 9
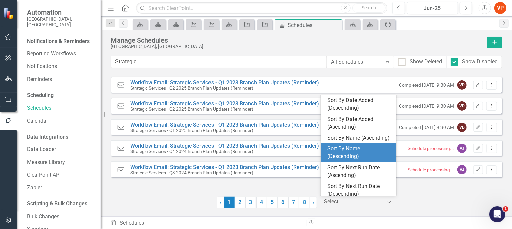
scroll to position [48, 0]
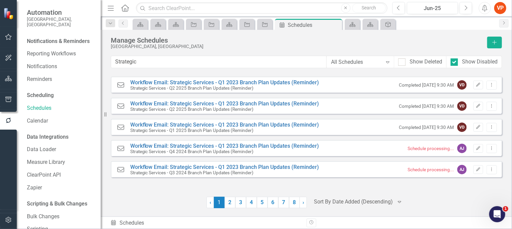
click at [422, 191] on div "Workflow Email Workflow Email: Strategic Services - Q1 2023 Branch Plan Updates…" at bounding box center [306, 143] width 391 height 132
click at [48, 96] on div "Scheduling" at bounding box center [40, 96] width 27 height 8
click at [34, 97] on div "Scheduling" at bounding box center [40, 96] width 27 height 8
click at [164, 194] on div "Workflow Email Workflow Email: Strategic Services - Q1 2023 Branch Plan Updates…" at bounding box center [306, 143] width 391 height 132
click at [33, 123] on link "Calendar" at bounding box center [60, 121] width 67 height 8
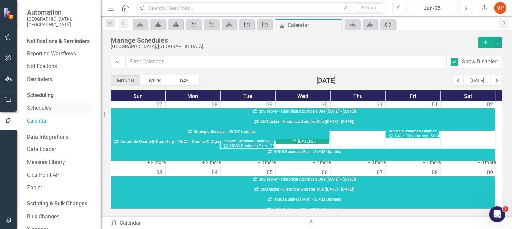
click at [40, 110] on link "Schedules" at bounding box center [60, 108] width 67 height 8
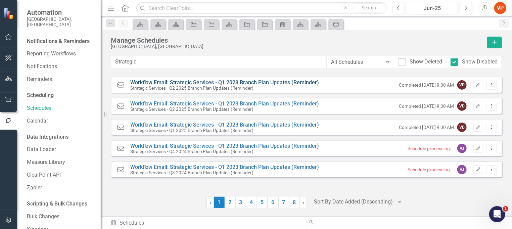
click at [195, 82] on link "Workflow Email: Strategic Services - Q1 2023 Branch Plan Updates (Reminder)" at bounding box center [224, 82] width 189 height 6
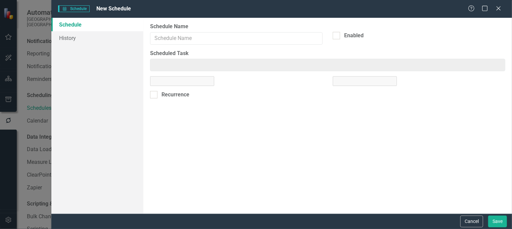
type input "Workflow Email: Strategic Services - Q1 2023 Branch Plan Updates (Reminder)"
checkbox input "true"
type input "Workflow Email: Strategic Services - Q2 2025 Branch Plan Updates (Reminder)"
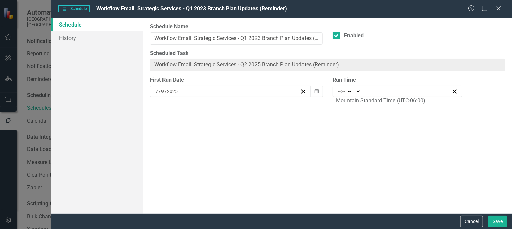
type input "09:30"
type input "9"
type input "30"
select select "am"
click at [69, 37] on link "History" at bounding box center [97, 37] width 92 height 13
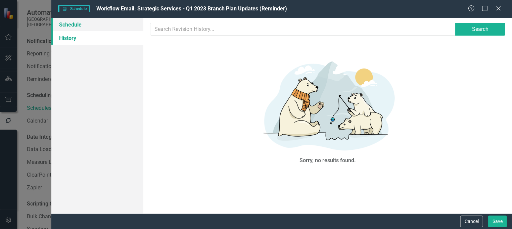
click at [72, 22] on link "Schedule" at bounding box center [97, 24] width 92 height 13
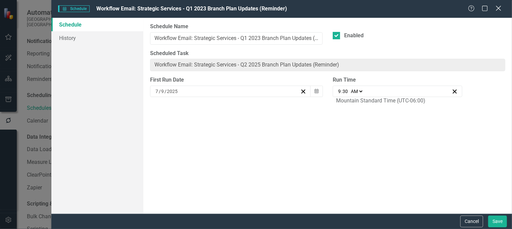
click at [499, 9] on icon "Close" at bounding box center [498, 8] width 8 height 6
